Goal: Task Accomplishment & Management: Manage account settings

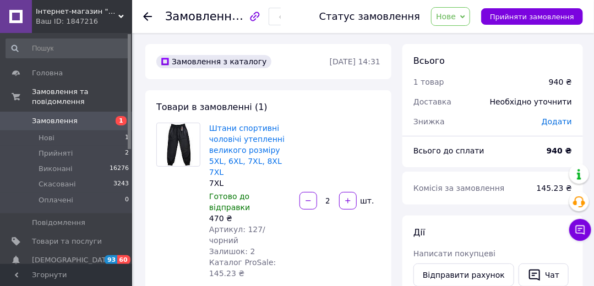
click at [455, 18] on span "Нове" at bounding box center [446, 16] width 20 height 9
click at [461, 44] on li "Прийнято" at bounding box center [457, 38] width 51 height 17
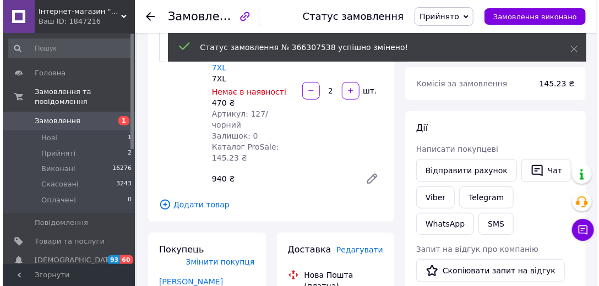
scroll to position [210, 0]
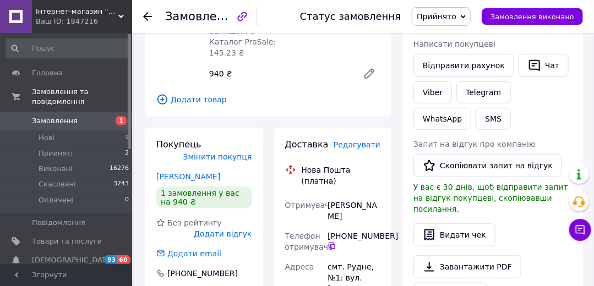
click at [356, 140] on span "Редагувати" at bounding box center [357, 144] width 47 height 9
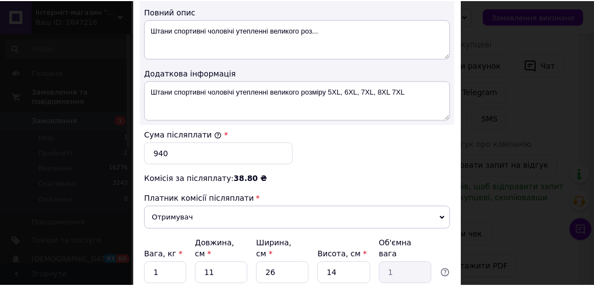
scroll to position [629, 0]
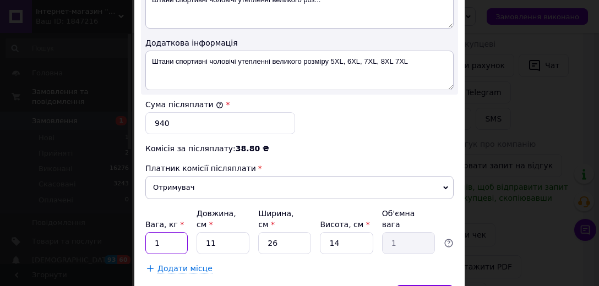
click at [166, 232] on input "1" at bounding box center [166, 243] width 42 height 22
type input "2"
click at [216, 235] on input "11" at bounding box center [223, 243] width 53 height 22
type input "3"
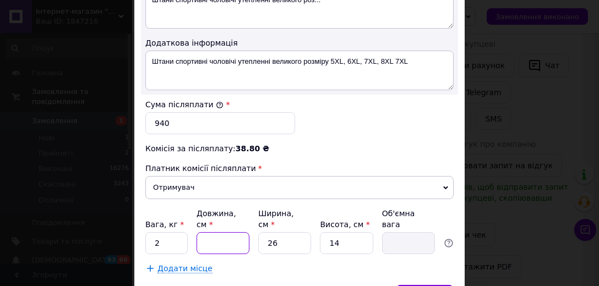
type input "0.27"
type input "33"
type input "3"
type input "33"
click at [270, 233] on input "26" at bounding box center [284, 243] width 53 height 22
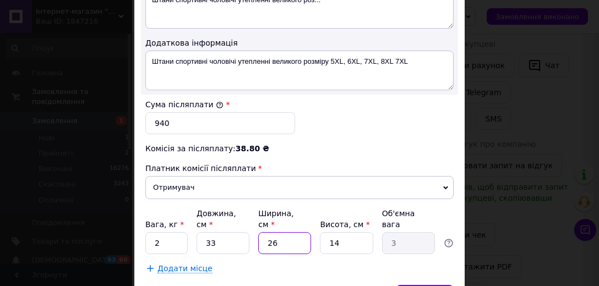
click at [270, 233] on input "26" at bounding box center [284, 243] width 53 height 22
type input "2"
type input "0.23"
type input "22"
type input "2.54"
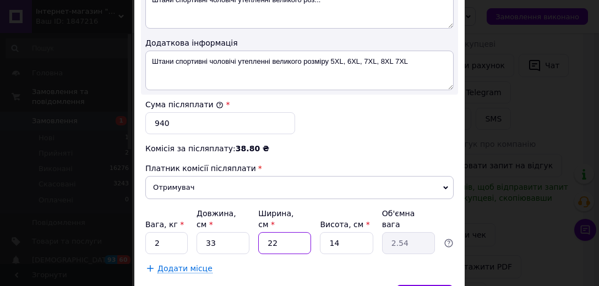
type input "22"
click at [342, 232] on input "14" at bounding box center [346, 243] width 53 height 22
type input "1"
type input "0.18"
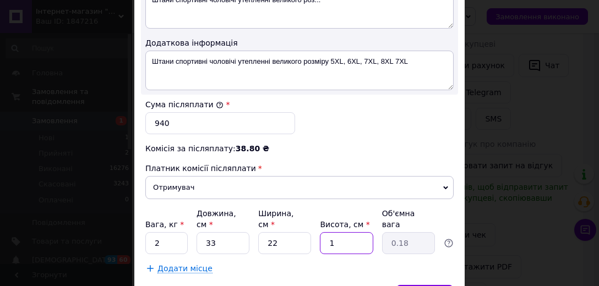
type input "11"
type input "2"
type input "11"
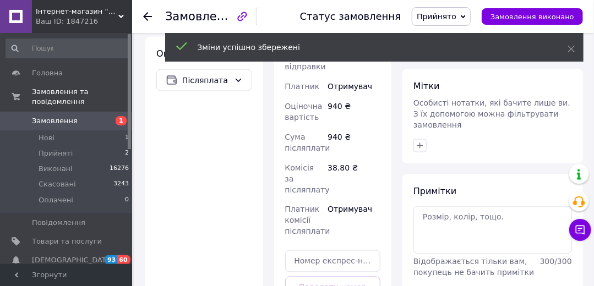
scroll to position [577, 0]
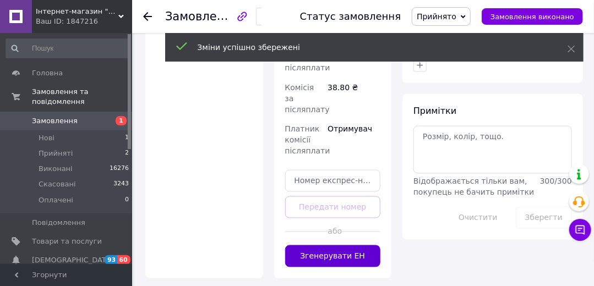
click at [329, 246] on button "Згенерувати ЕН" at bounding box center [333, 257] width 96 height 22
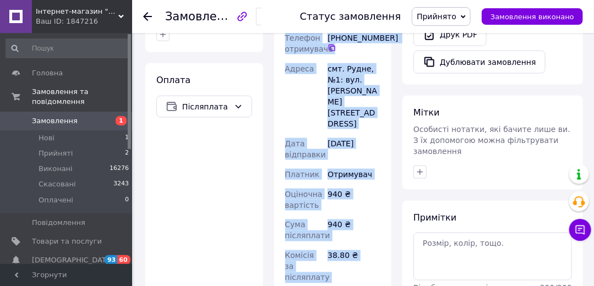
scroll to position [533, 0]
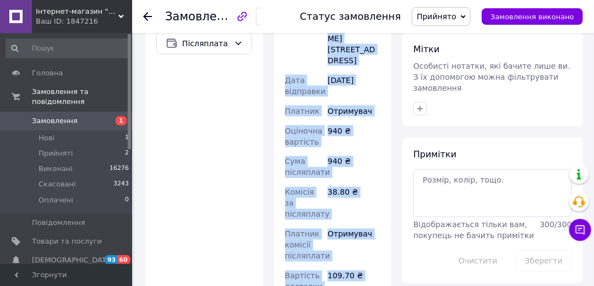
copy div "Нова Пошта (платна) Номер накладної 20 4512 6912 2473   Статус відправлення Зап…"
drag, startPoint x: 301, startPoint y: 91, endPoint x: 378, endPoint y: 245, distance: 171.7
click at [378, 245] on div "Доставка Редагувати Нова Пошта (платна) Номер накладної 20 4512 6912 2473   Ста…" at bounding box center [333, 71] width 96 height 513
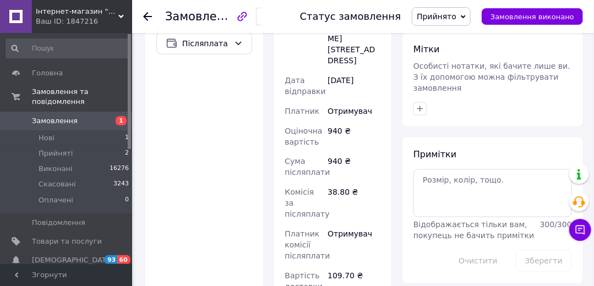
click at [160, 159] on div "Оплата Післяплата" at bounding box center [204, 169] width 118 height 339
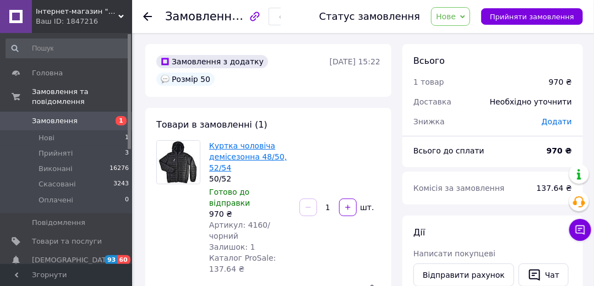
click at [226, 142] on link "Куртка чоловіча демісезонна 48/50, 52/54" at bounding box center [248, 157] width 78 height 31
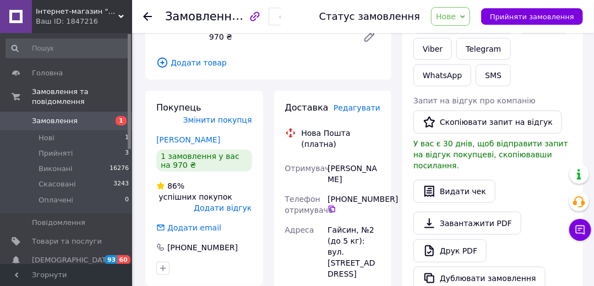
scroll to position [262, 0]
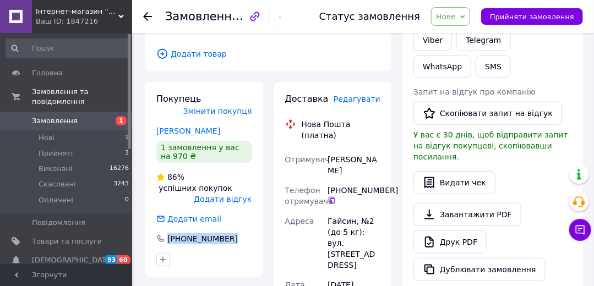
drag, startPoint x: 169, startPoint y: 190, endPoint x: 181, endPoint y: 258, distance: 69.4
click at [214, 195] on div "Покупець Змінити покупця [PERSON_NAME] 1 замовлення у вас на 970 ₴ 86% успішних…" at bounding box center [204, 180] width 118 height 196
click at [150, 82] on div "Покупець Змінити покупця [PERSON_NAME] 1 замовлення у вас на 970 ₴ 86% успішних…" at bounding box center [204, 180] width 118 height 196
copy div "[PHONE_NUMBER]"
drag, startPoint x: 167, startPoint y: 190, endPoint x: 230, endPoint y: 194, distance: 63.0
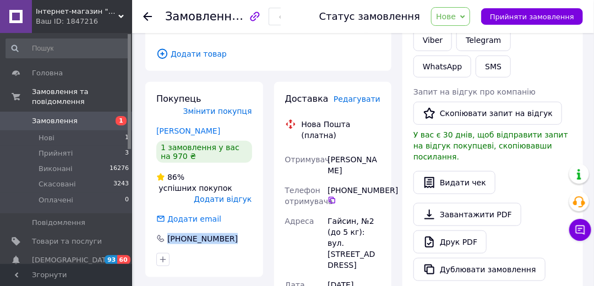
click at [230, 194] on div "Покупець Змінити покупця [PERSON_NAME] 1 замовлення у вас на 970 ₴ 86% успішних…" at bounding box center [204, 180] width 118 height 196
click at [534, 185] on div "[PERSON_NAME] покупцеві Відправити рахунок   Чат Viber Telegram WhatsApp SMS За…" at bounding box center [493, 123] width 159 height 317
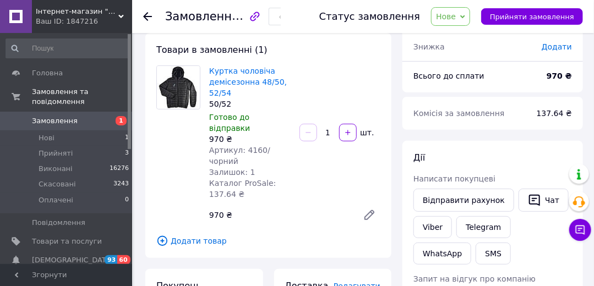
scroll to position [52, 0]
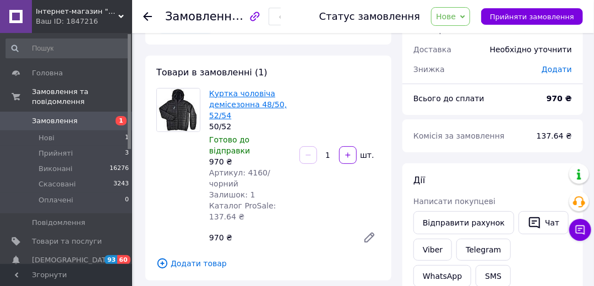
click at [237, 91] on link "Куртка чоловіча демісезонна 48/50, 52/54" at bounding box center [248, 104] width 78 height 31
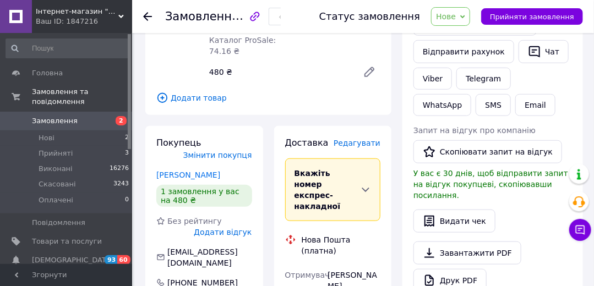
scroll to position [367, 0]
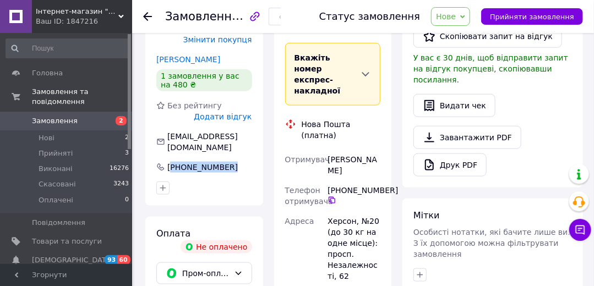
copy div "380 99 171 81 77"
drag, startPoint x: 171, startPoint y: 121, endPoint x: 231, endPoint y: 129, distance: 60.5
click at [231, 129] on div "Покупець Змінити покупця литвинова марина 1 замовлення у вас на 480 ₴ Без рейти…" at bounding box center [204, 108] width 118 height 196
click at [532, 199] on div "Мітки Особисті нотатки, які бачите лише ви. З їх допомогою можна фільтрувати за…" at bounding box center [493, 246] width 181 height 94
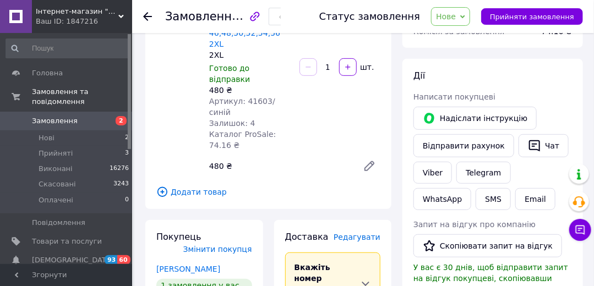
scroll to position [105, 0]
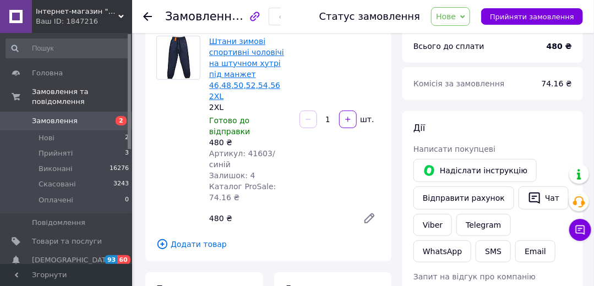
click at [247, 81] on link "Штани зимовi спортивні чоловічі на штучном хутрі під манжет 46,48,50,52,54,56 2…" at bounding box center [246, 69] width 75 height 64
click at [559, 139] on div "Дії Написати покупцеві   Надіслати інструкцію Відправити рахунок   Чат Viber Te…" at bounding box center [493, 280] width 159 height 317
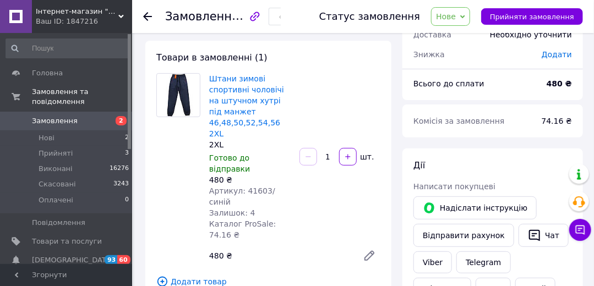
scroll to position [52, 0]
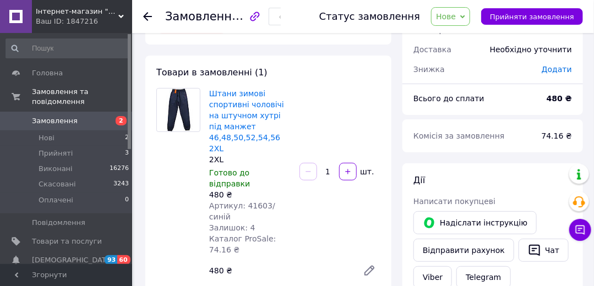
click at [52, 116] on span "Замовлення" at bounding box center [55, 121] width 46 height 10
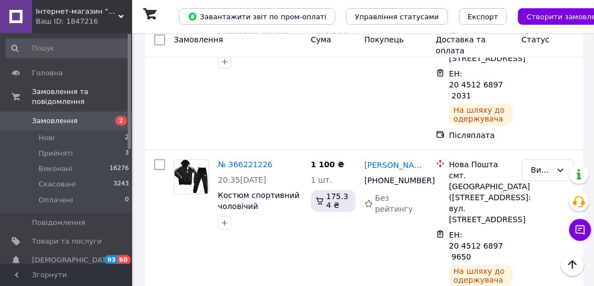
scroll to position [891, 0]
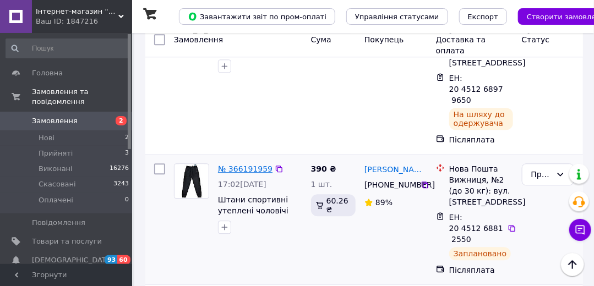
click at [230, 165] on link "№ 366191959" at bounding box center [245, 169] width 55 height 9
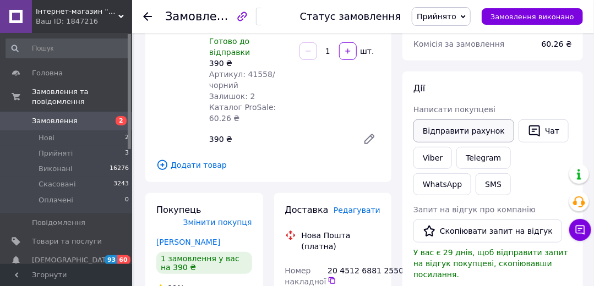
scroll to position [99, 0]
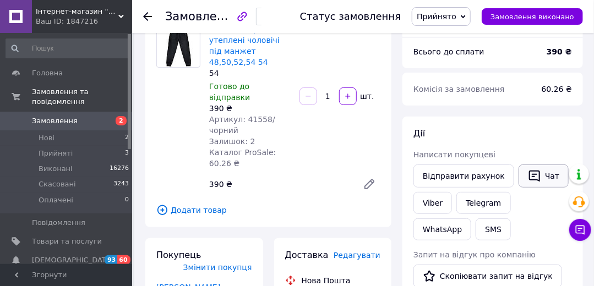
click at [535, 178] on button "Чат" at bounding box center [544, 176] width 50 height 23
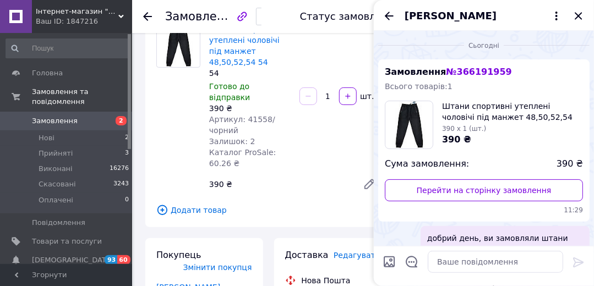
scroll to position [52, 0]
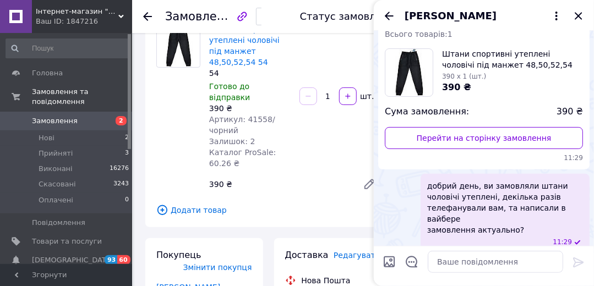
click at [306, 170] on div "Штани спортивні утеплені чоловічі під манжет 48,50,52,54 54 54 Готово до відпра…" at bounding box center [295, 109] width 180 height 176
click at [582, 11] on icon "Закрити" at bounding box center [578, 15] width 13 height 13
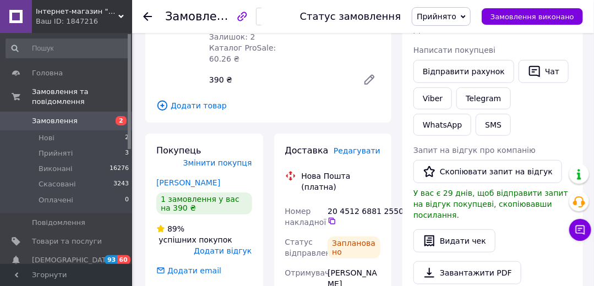
scroll to position [257, 0]
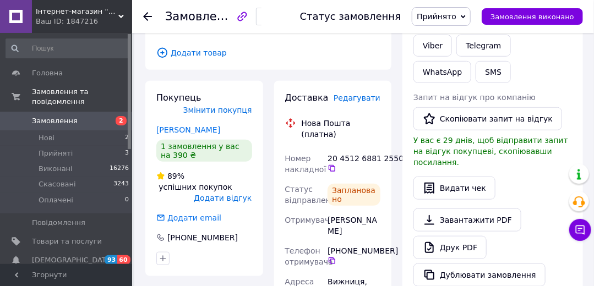
copy div "+380 98 396 06 2"
drag, startPoint x: 329, startPoint y: 207, endPoint x: 388, endPoint y: 209, distance: 59.5
click at [381, 246] on div "+380 98 396 06 21" at bounding box center [354, 256] width 53 height 20
click at [558, 69] on div "Відправити рахунок   Чат Viber Telegram WhatsApp SMS" at bounding box center [493, 45] width 163 height 80
click at [71, 116] on span "Замовлення" at bounding box center [55, 121] width 46 height 10
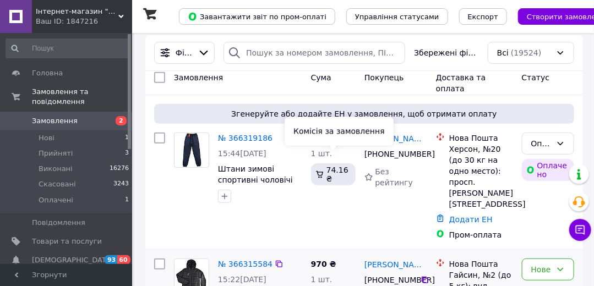
scroll to position [157, 0]
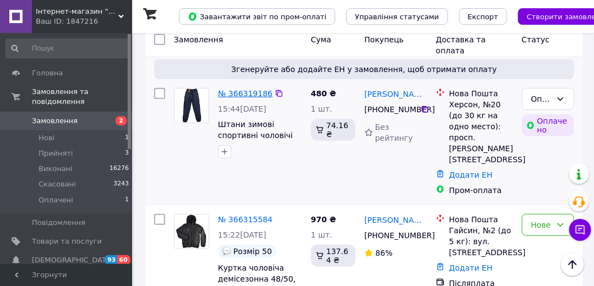
click at [243, 89] on link "№ 366319186" at bounding box center [245, 93] width 55 height 9
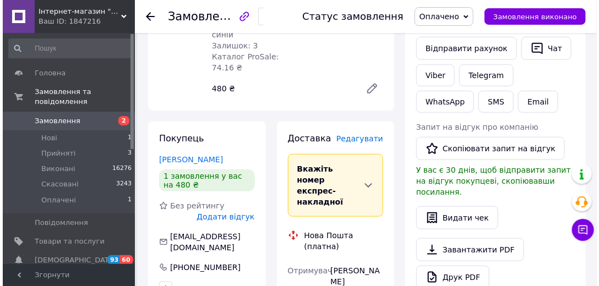
scroll to position [210, 0]
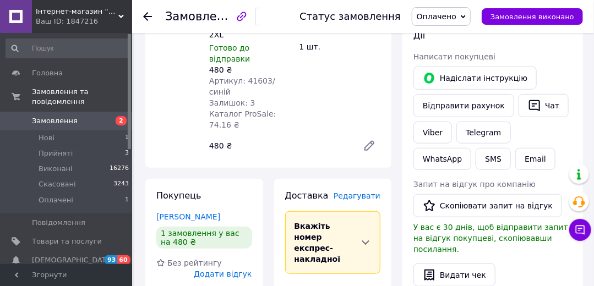
click at [351, 192] on span "Редагувати" at bounding box center [357, 196] width 47 height 9
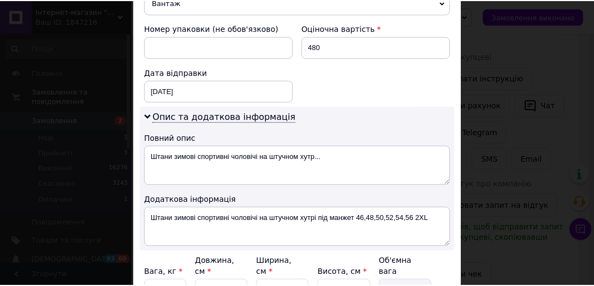
scroll to position [572, 0]
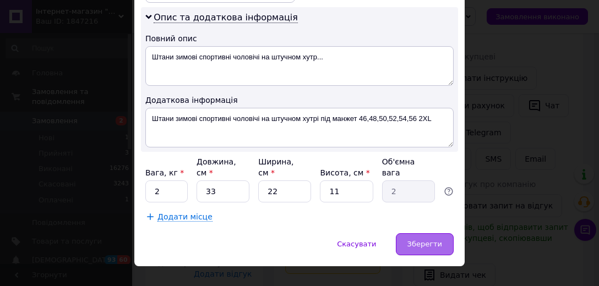
click at [420, 240] on span "Зберегти" at bounding box center [425, 244] width 35 height 8
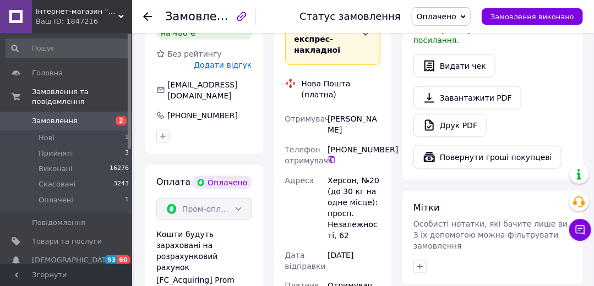
scroll to position [524, 0]
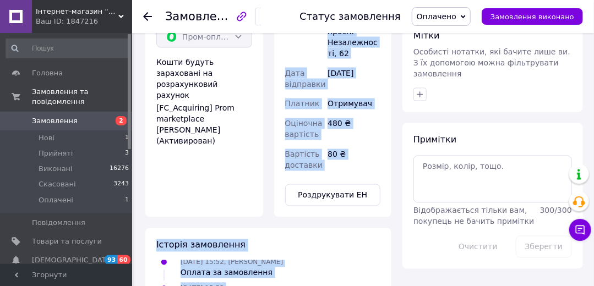
scroll to position [607, 0]
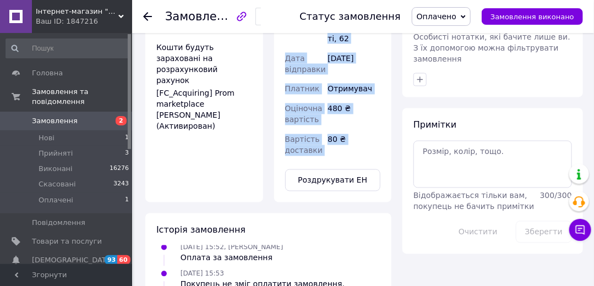
copy div "Нова Пошта (платна) Номер накладної 20 4512 6915 6156   Статус відправлення Зап…"
drag, startPoint x: 301, startPoint y: 132, endPoint x: 389, endPoint y: 126, distance: 87.8
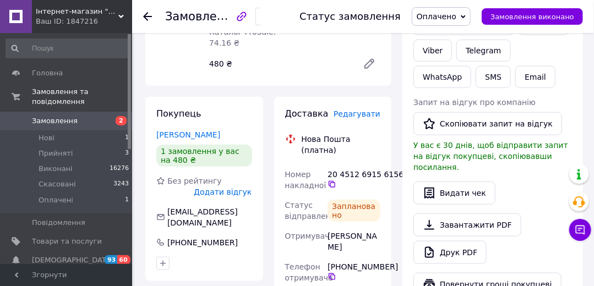
scroll to position [344, 0]
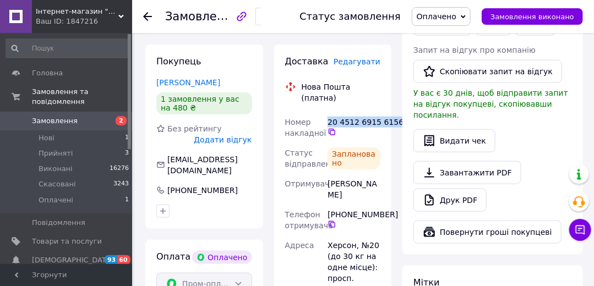
copy div "20 4512 6915 6156"
drag, startPoint x: 327, startPoint y: 77, endPoint x: 268, endPoint y: 190, distance: 127.1
click at [383, 112] on div "20 4512 6915 6156" at bounding box center [354, 127] width 57 height 31
click at [565, 52] on div "Запит на відгук про компанію" at bounding box center [493, 50] width 159 height 11
drag, startPoint x: 328, startPoint y: 138, endPoint x: 359, endPoint y: 150, distance: 33.1
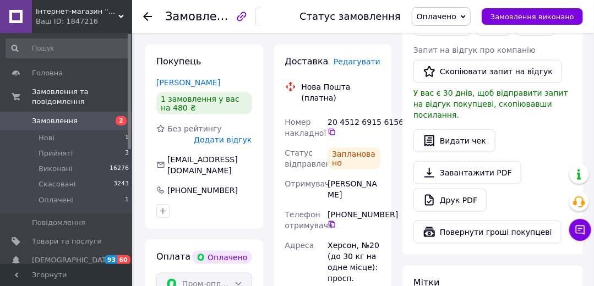
click at [359, 174] on div "литвинова марина" at bounding box center [354, 189] width 57 height 31
copy div "литвинова марина"
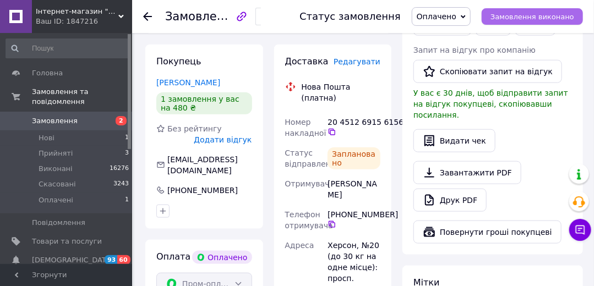
click at [506, 15] on span "Замовлення виконано" at bounding box center [533, 17] width 84 height 8
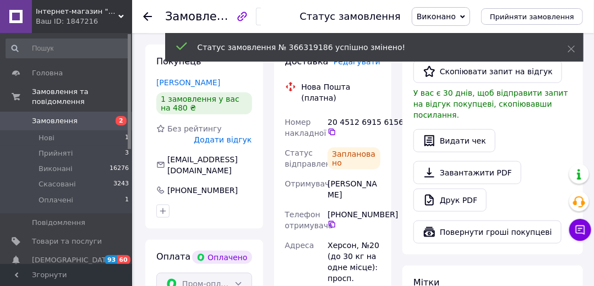
click at [95, 116] on span "Замовлення" at bounding box center [67, 121] width 70 height 10
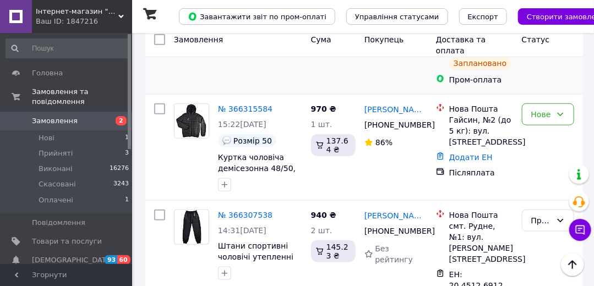
scroll to position [367, 0]
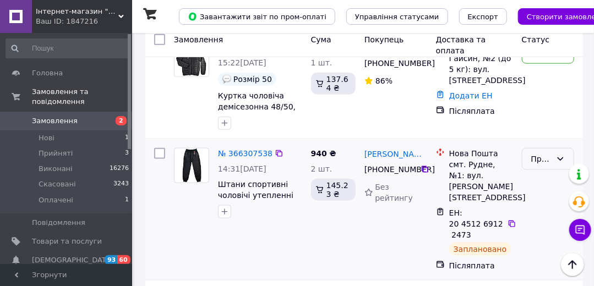
click at [549, 153] on div "Прийнято" at bounding box center [542, 159] width 20 height 12
click at [547, 152] on li "Виконано" at bounding box center [548, 153] width 51 height 31
click at [547, 152] on div "Прийнято" at bounding box center [548, 210] width 61 height 132
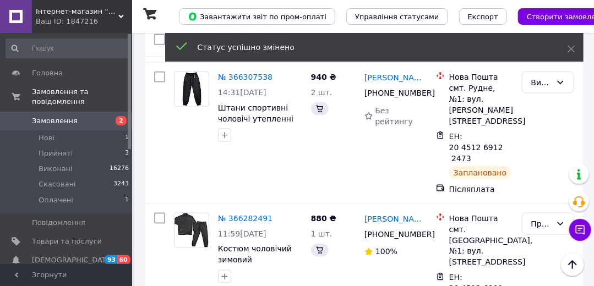
scroll to position [472, 0]
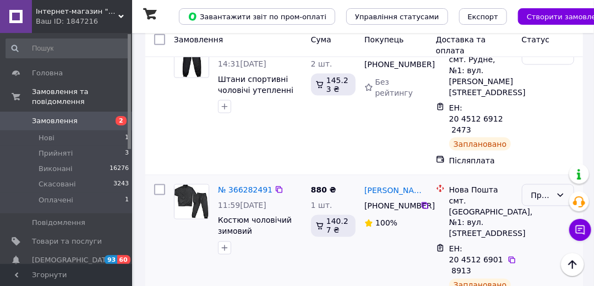
click at [542, 190] on div "Прийнято" at bounding box center [542, 196] width 20 height 12
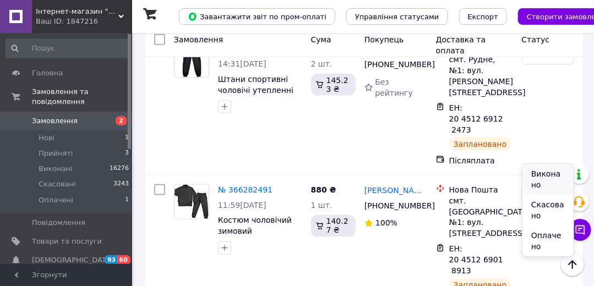
click at [540, 172] on li "Виконано" at bounding box center [548, 179] width 51 height 31
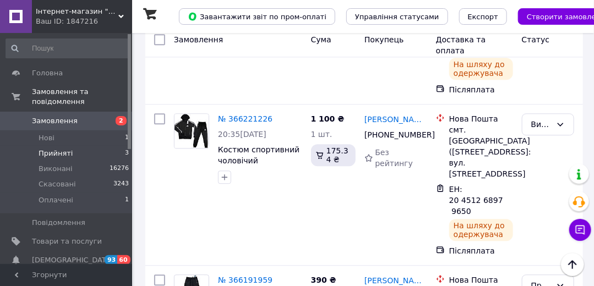
scroll to position [840, 0]
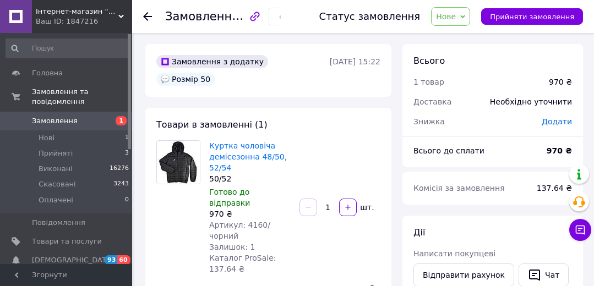
scroll to position [52, 0]
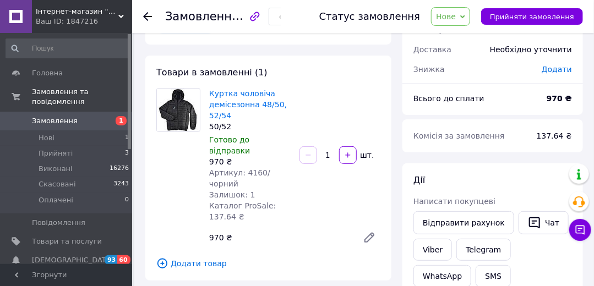
click at [60, 116] on link "Замовлення 1" at bounding box center [68, 121] width 136 height 19
drag, startPoint x: 0, startPoint y: 0, endPoint x: 60, endPoint y: 116, distance: 130.8
click at [60, 116] on link "Замовлення 1" at bounding box center [68, 121] width 136 height 19
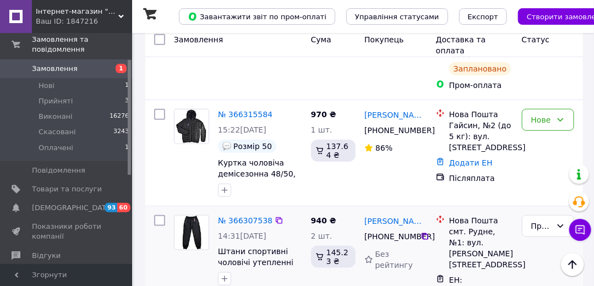
scroll to position [315, 0]
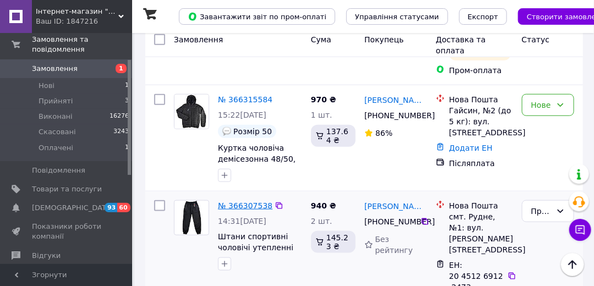
click at [229, 202] on link "№ 366307538" at bounding box center [245, 206] width 55 height 9
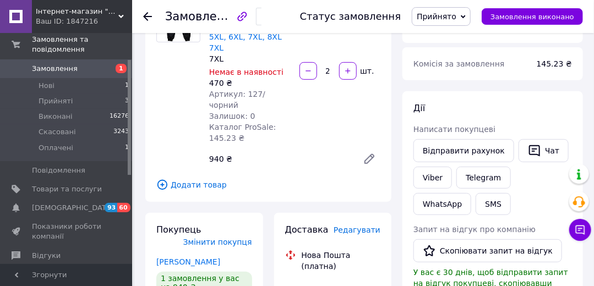
scroll to position [157, 0]
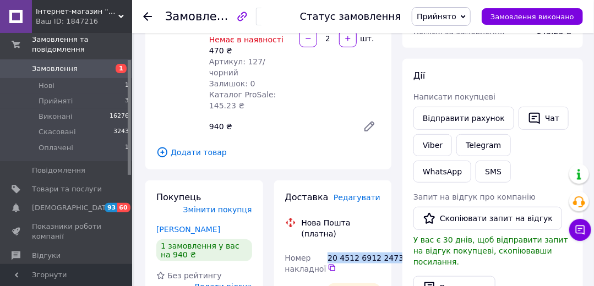
copy div "20 4512 6912 2473"
drag, startPoint x: 329, startPoint y: 223, endPoint x: 392, endPoint y: 223, distance: 62.8
click at [381, 253] on div "20 4512 6912 2473" at bounding box center [354, 263] width 53 height 20
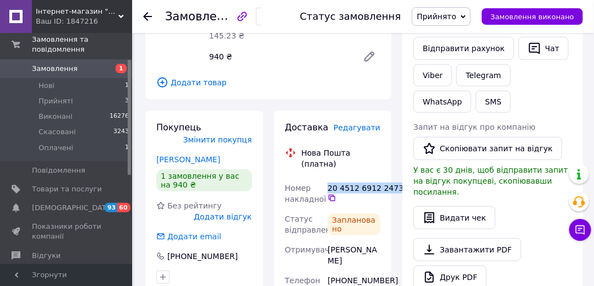
scroll to position [315, 0]
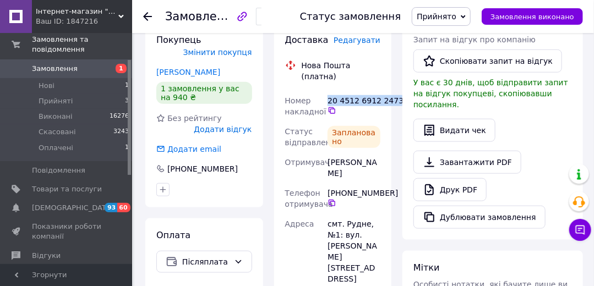
copy div "Назариши Микола"
drag, startPoint x: 329, startPoint y: 127, endPoint x: 375, endPoint y: 138, distance: 46.5
click at [375, 153] on div "Назариши Микола" at bounding box center [354, 168] width 57 height 31
click at [64, 64] on span "Замовлення" at bounding box center [55, 69] width 46 height 10
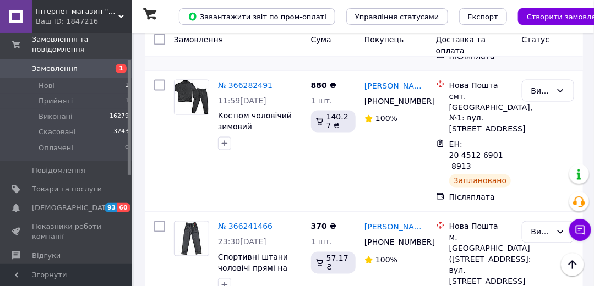
scroll to position [472, 0]
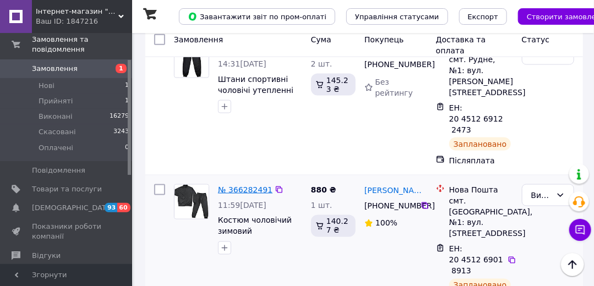
click at [243, 186] on link "№ 366282491" at bounding box center [245, 190] width 55 height 9
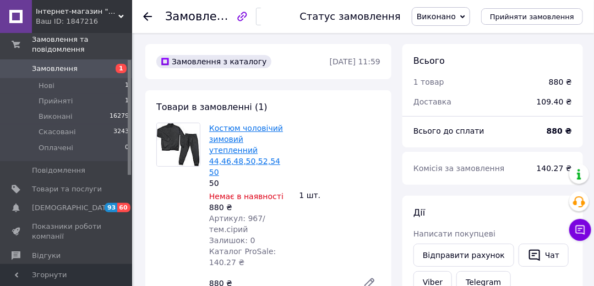
click at [237, 150] on link "Костюм чоловічий зимовий утепленний 44,46,48,50,52,54 50" at bounding box center [246, 150] width 74 height 53
